Goal: Task Accomplishment & Management: Use online tool/utility

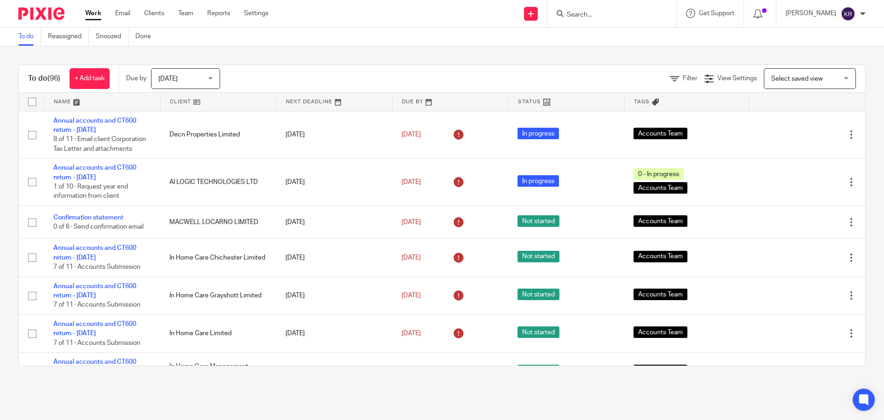
click at [614, 12] on input "Search" at bounding box center [607, 15] width 83 height 8
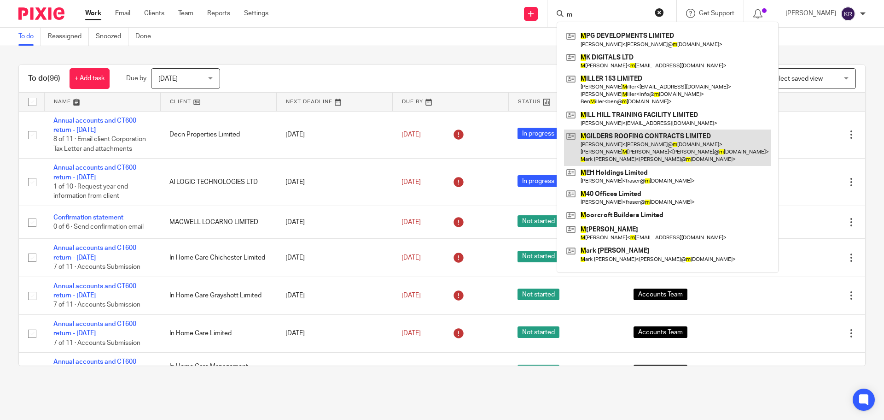
type input "m"
click at [651, 138] on link at bounding box center [667, 147] width 207 height 36
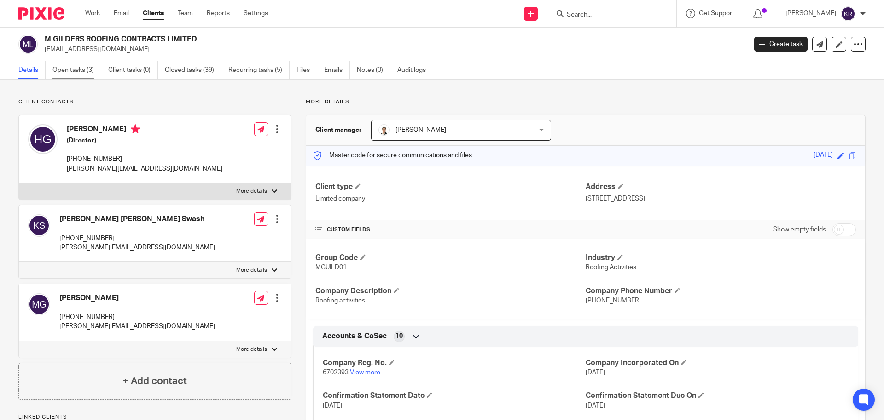
click at [83, 64] on link "Open tasks (3)" at bounding box center [77, 70] width 49 height 18
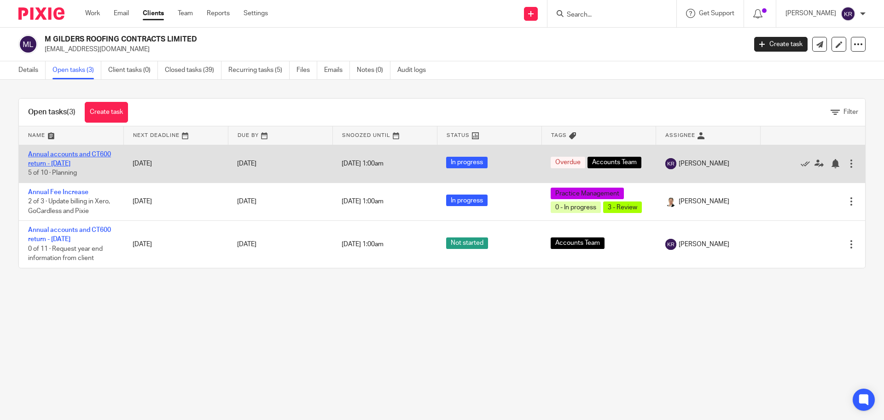
click at [81, 164] on link "Annual accounts and CT600 return - [DATE]" at bounding box center [69, 159] width 83 height 16
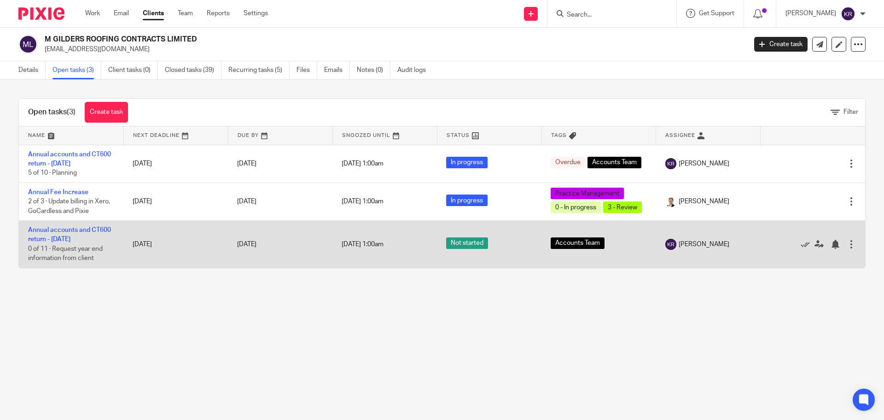
click at [847, 240] on div at bounding box center [851, 244] width 9 height 9
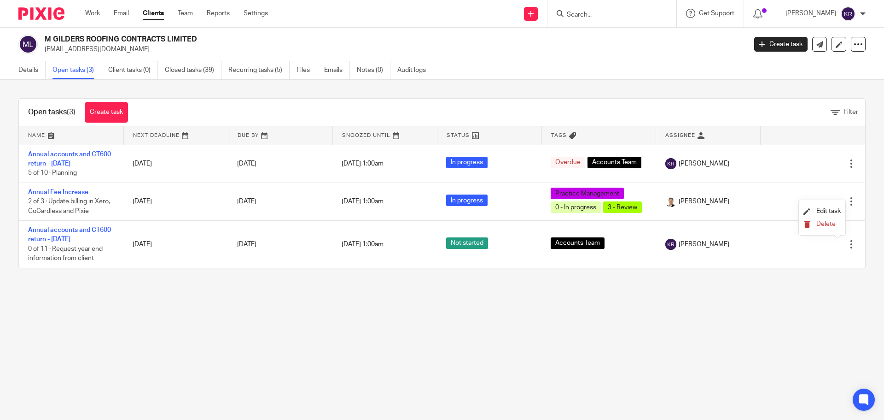
click at [830, 225] on span "Delete" at bounding box center [826, 224] width 19 height 6
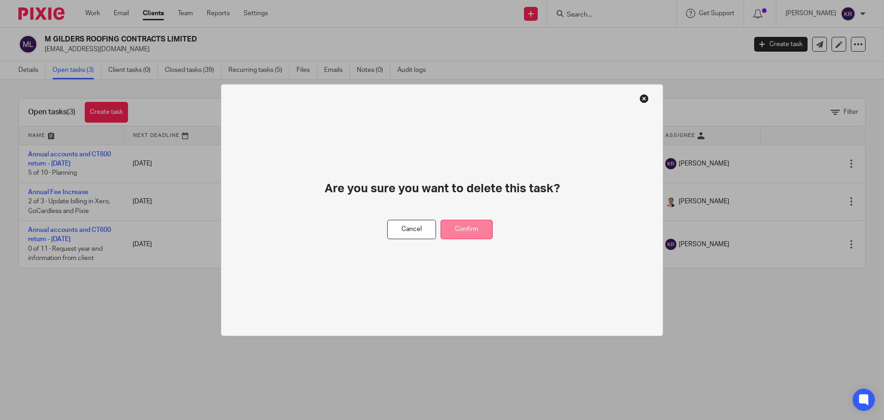
click at [480, 234] on button "Confirm" at bounding box center [467, 229] width 52 height 20
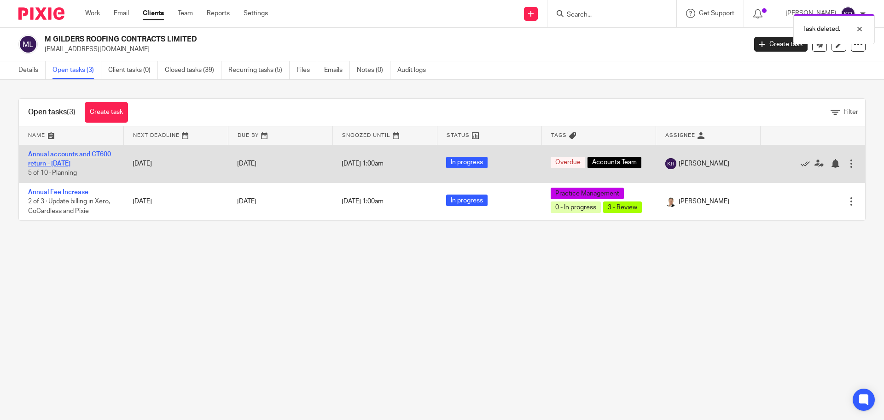
click at [77, 156] on link "Annual accounts and CT600 return - [DATE]" at bounding box center [69, 159] width 83 height 16
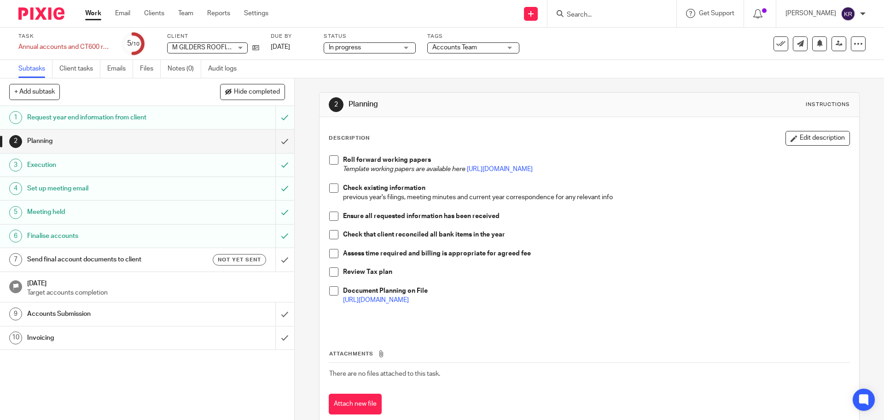
click at [157, 256] on h1 "Send final account documents to client" at bounding box center [106, 259] width 159 height 14
